Goal: Transaction & Acquisition: Purchase product/service

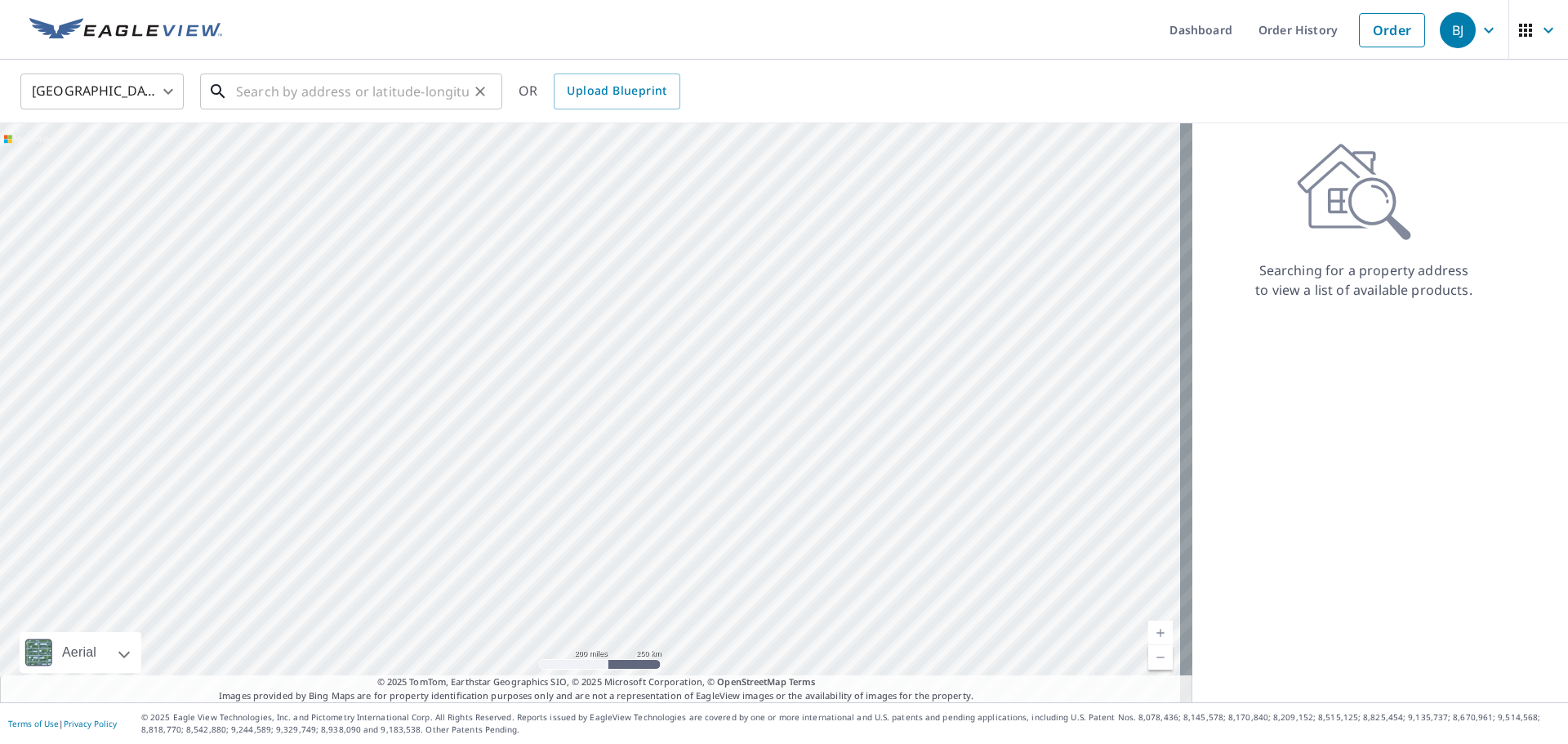
click at [258, 94] on input "text" at bounding box center [352, 91] width 233 height 45
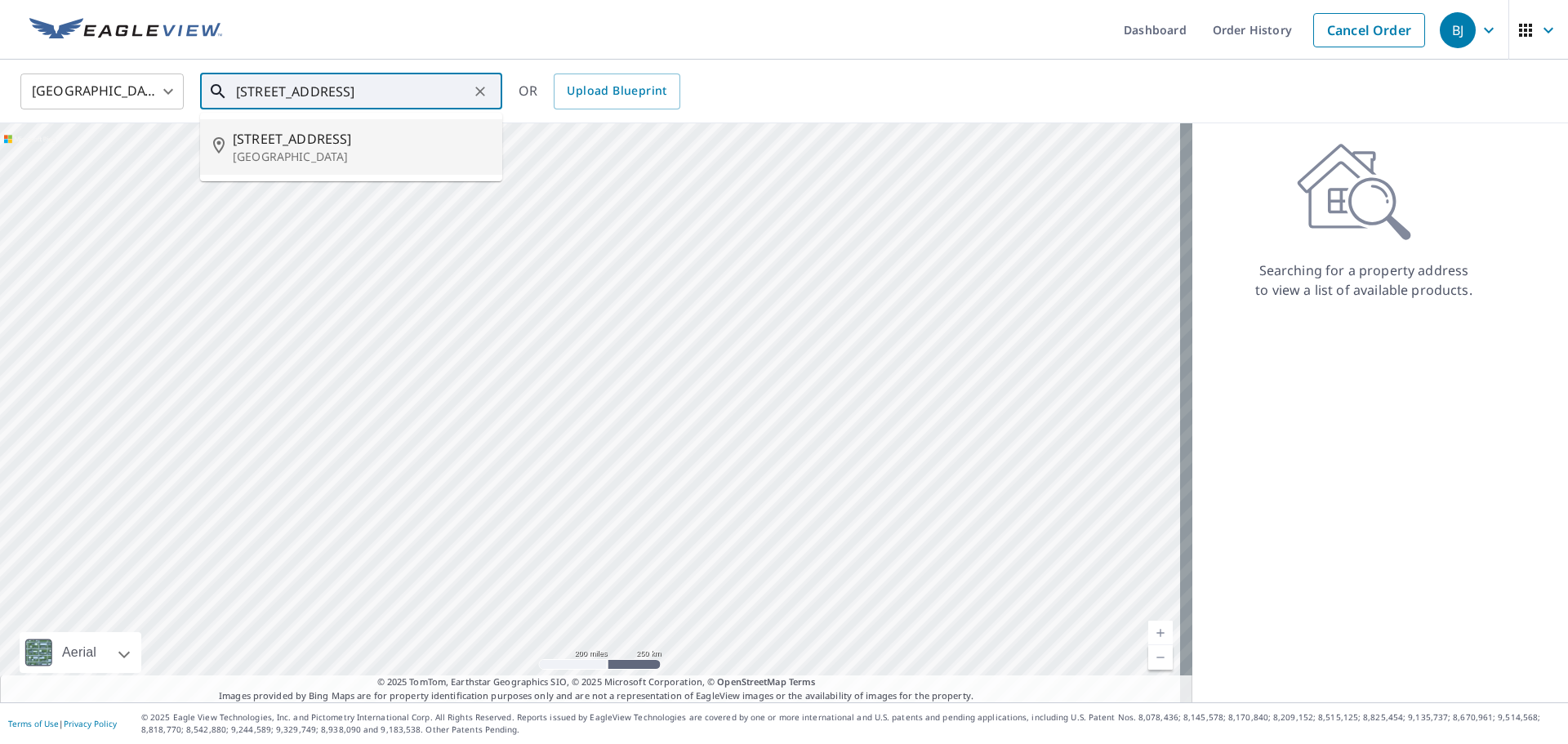
click at [276, 149] on p "[GEOGRAPHIC_DATA]" at bounding box center [361, 157] width 256 height 17
type input "[STREET_ADDRESS]"
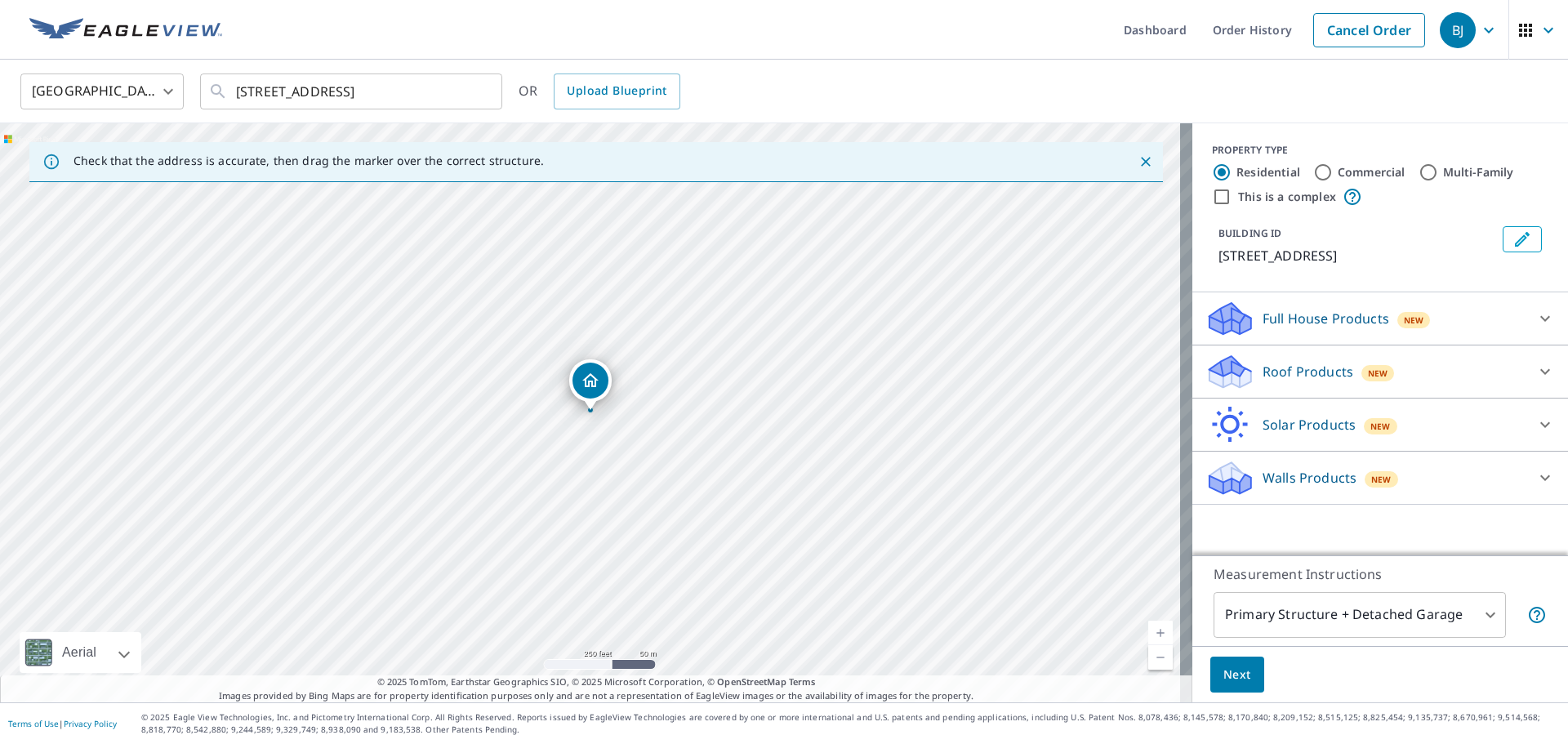
click at [1298, 381] on p "Roof Products" at bounding box center [1308, 371] width 91 height 19
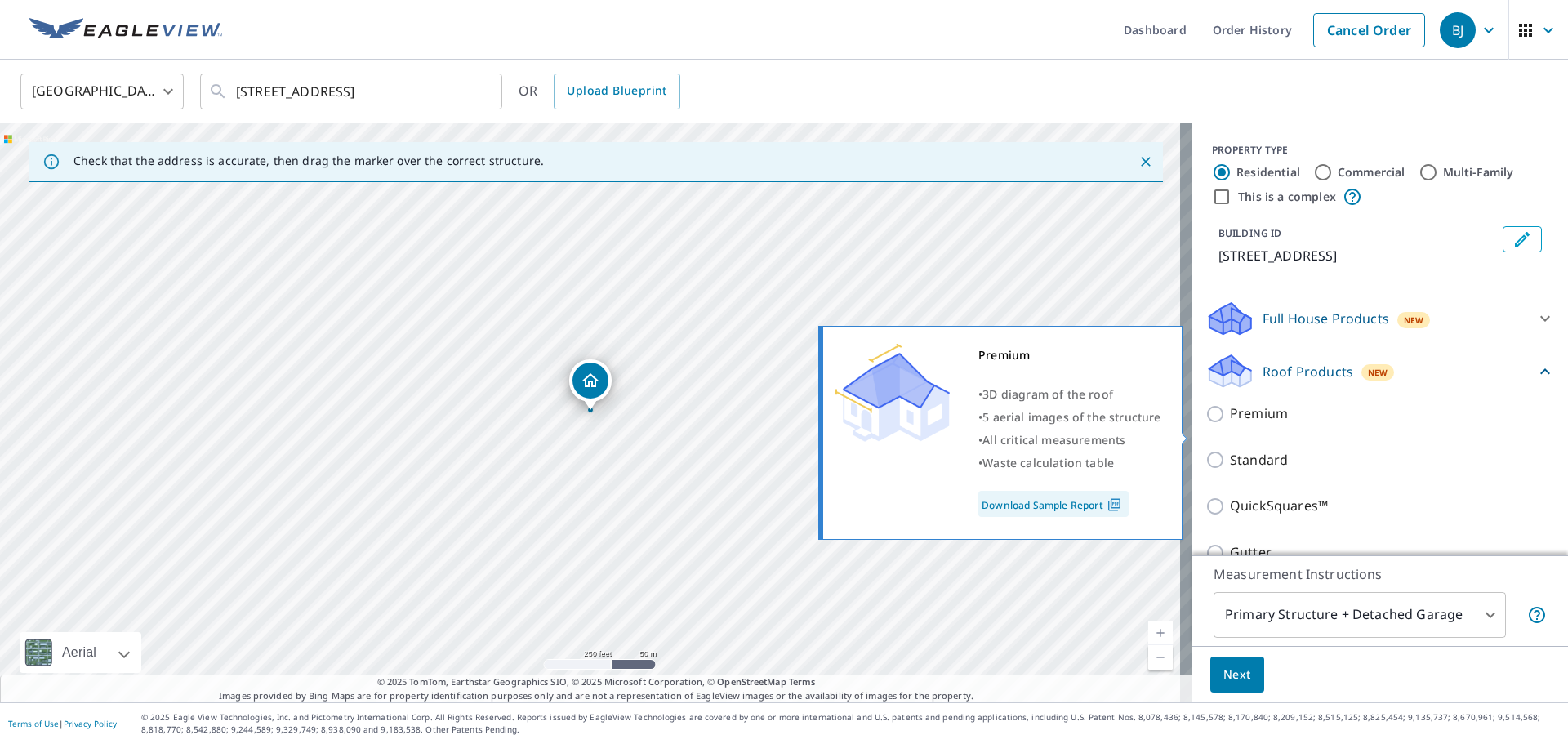
click at [1205, 424] on input "Premium" at bounding box center [1217, 414] width 24 height 19
checkbox input "true"
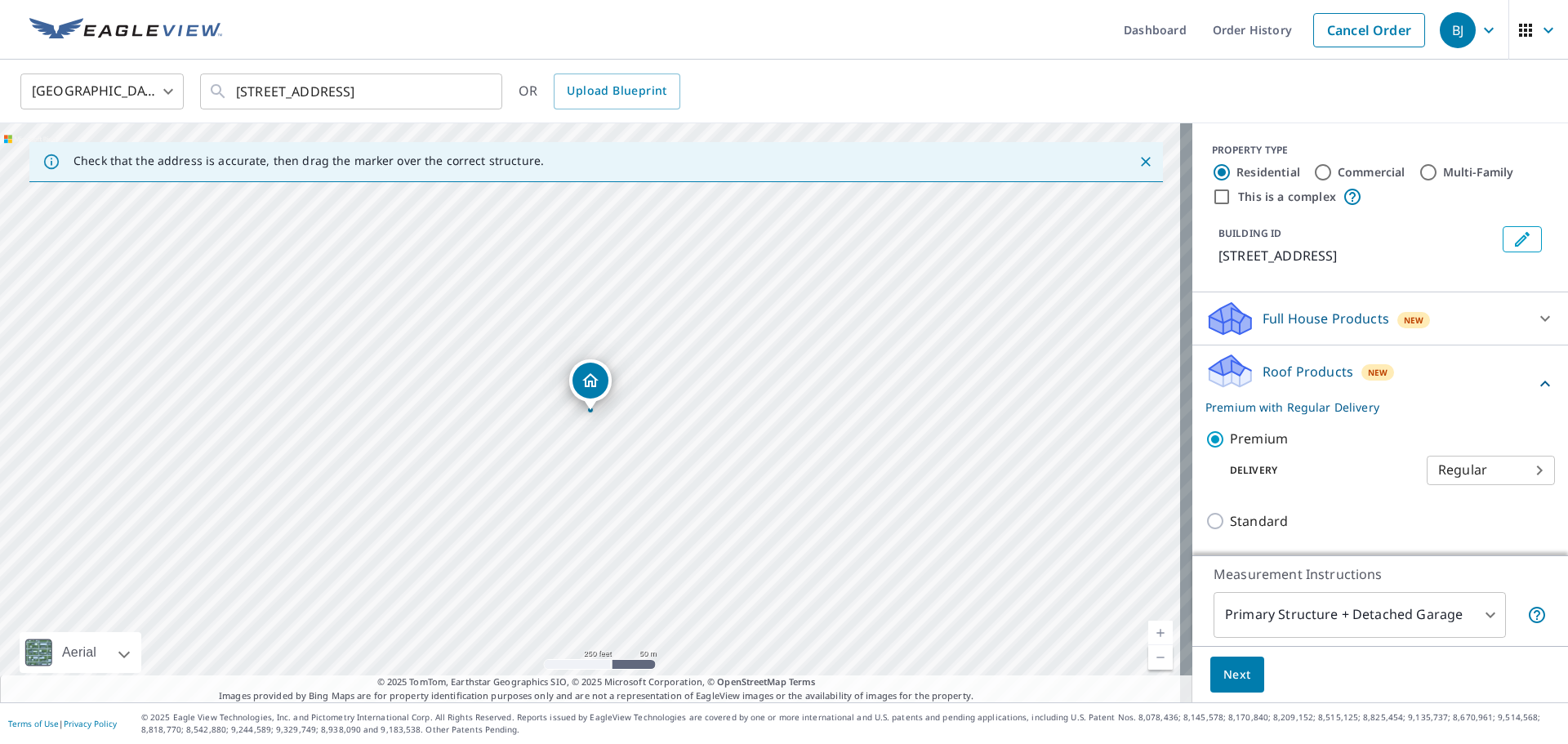
click at [1223, 675] on span "Next" at bounding box center [1237, 676] width 28 height 20
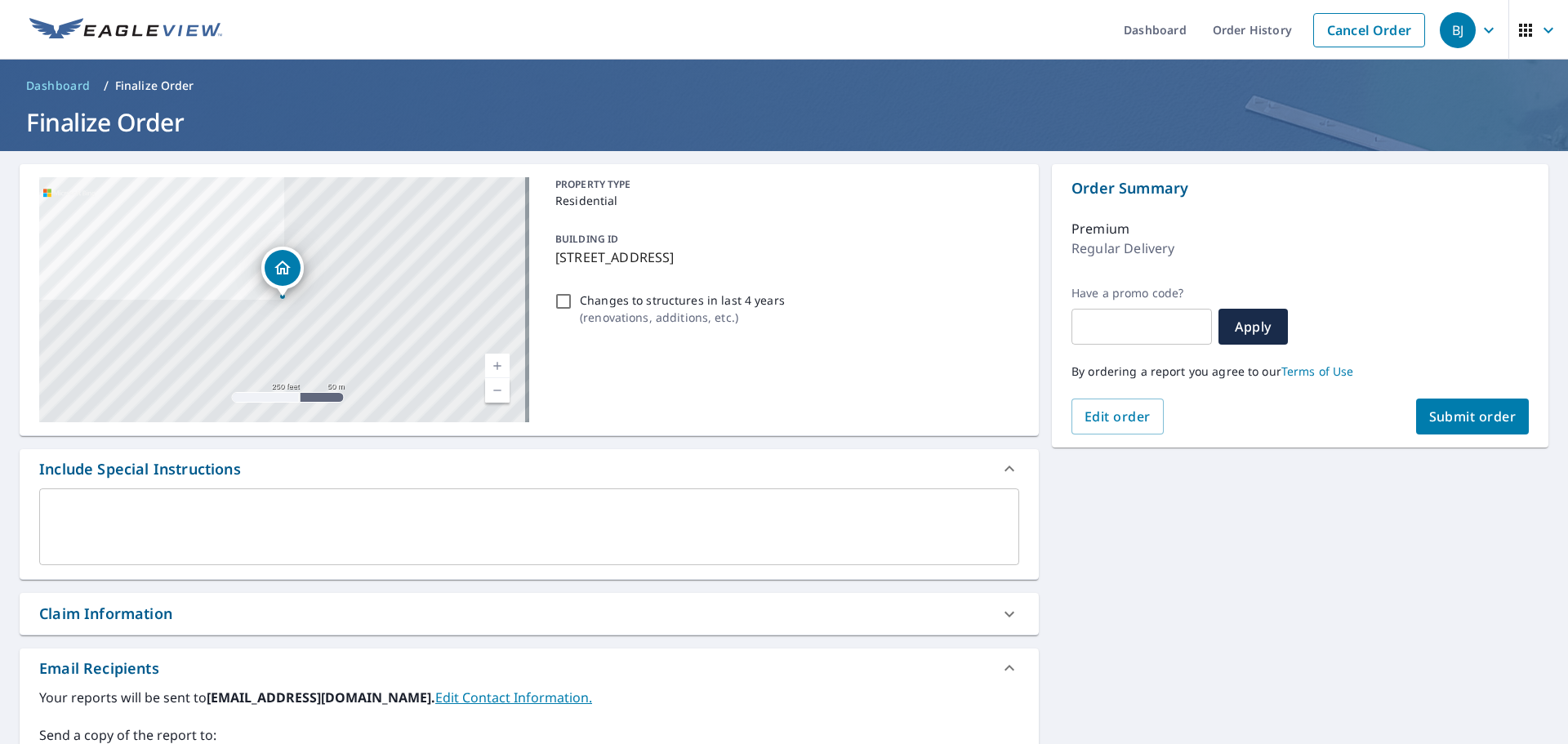
click at [1451, 415] on span "Submit order" at bounding box center [1473, 416] width 87 height 18
